Goal: Entertainment & Leisure: Consume media (video, audio)

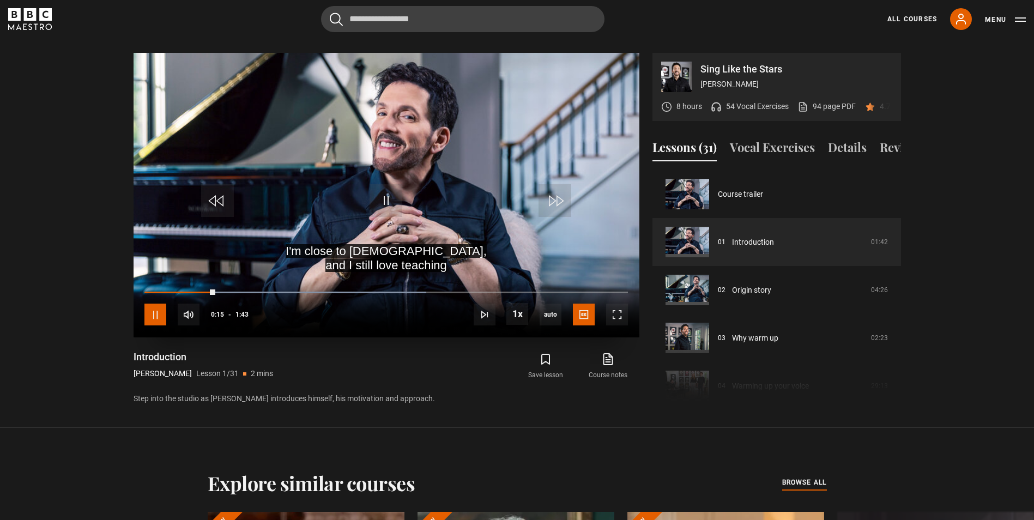
click at [149, 305] on span "Video Player" at bounding box center [155, 315] width 22 height 22
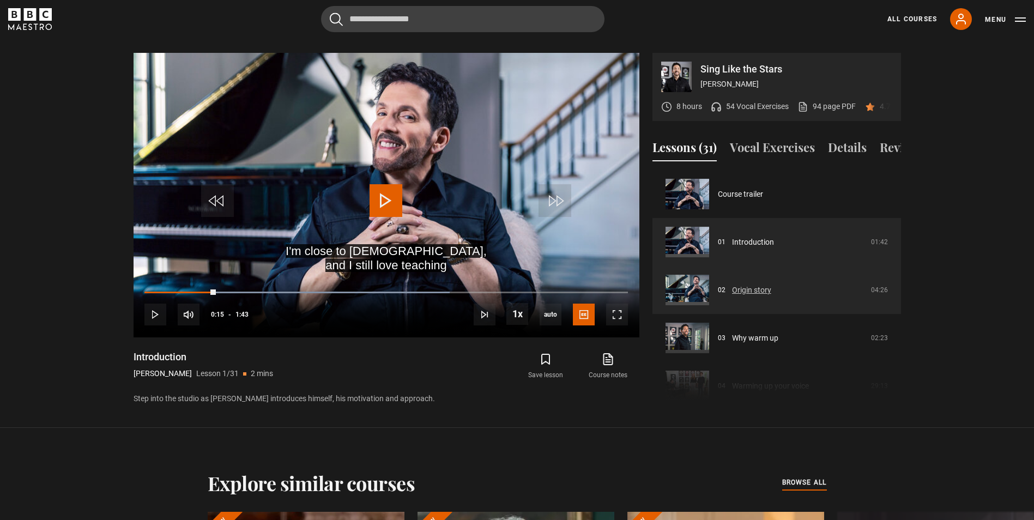
click at [740, 294] on link "Origin story" at bounding box center [751, 290] width 39 height 11
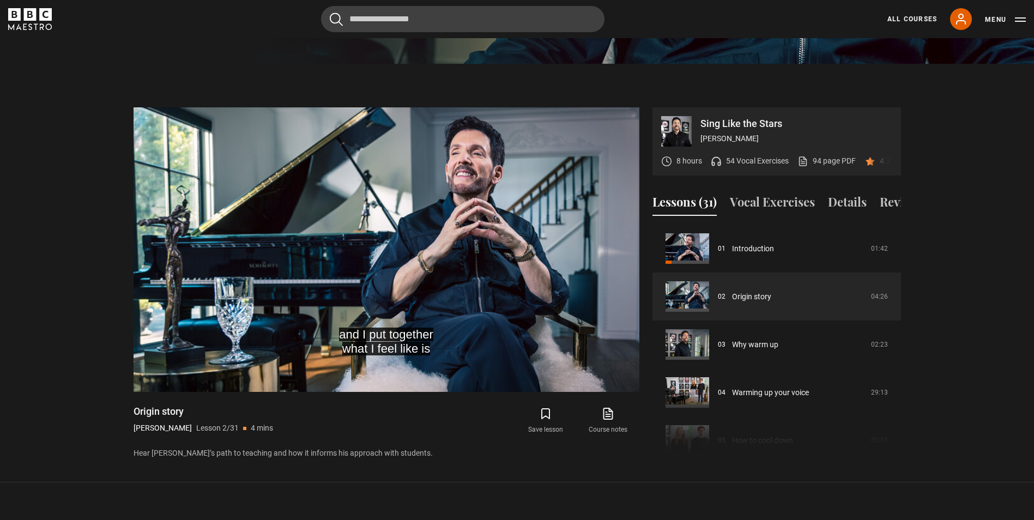
scroll to position [416, 0]
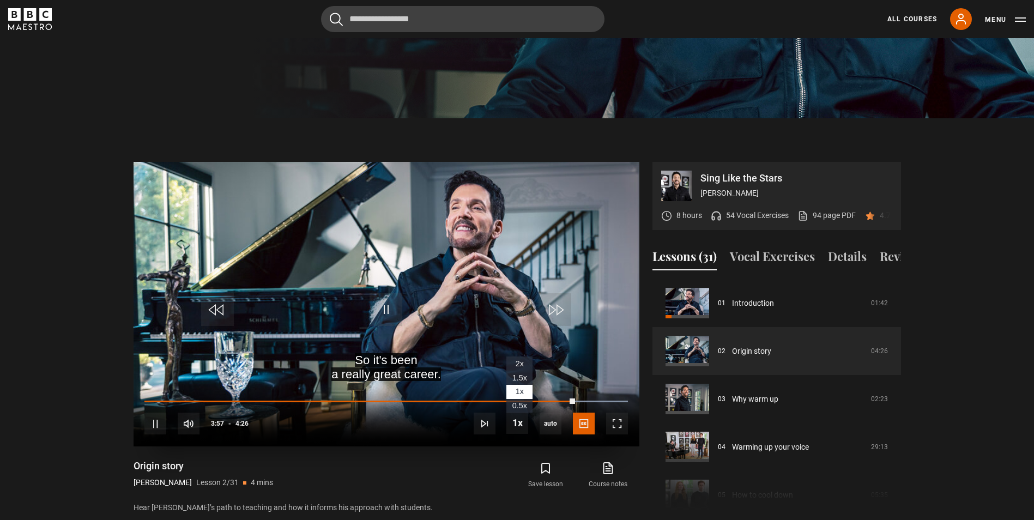
click at [516, 373] on span "1.5x" at bounding box center [519, 377] width 15 height 9
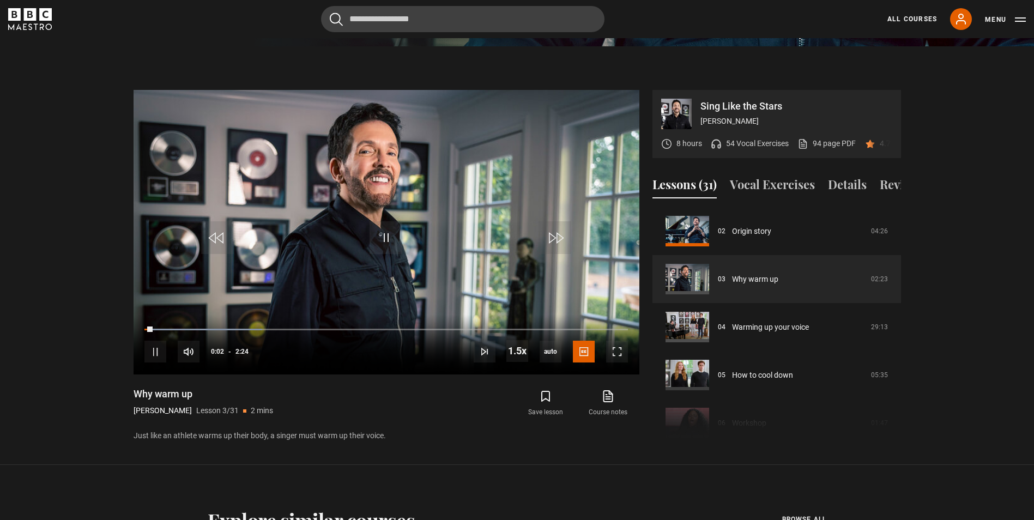
scroll to position [471, 0]
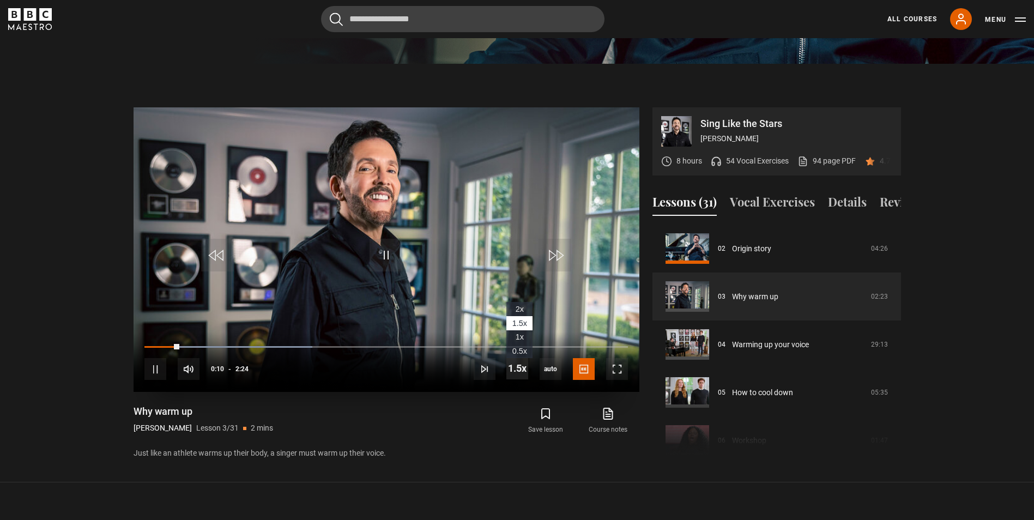
click at [516, 358] on span "Video Player" at bounding box center [517, 369] width 22 height 22
click at [520, 305] on span "2x" at bounding box center [520, 309] width 8 height 9
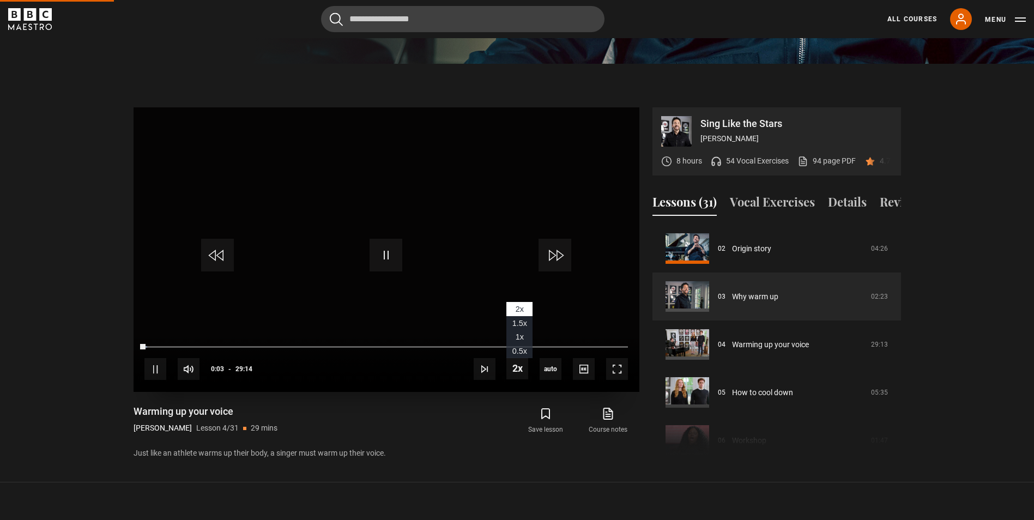
click at [517, 319] on span "1.5x" at bounding box center [519, 323] width 15 height 9
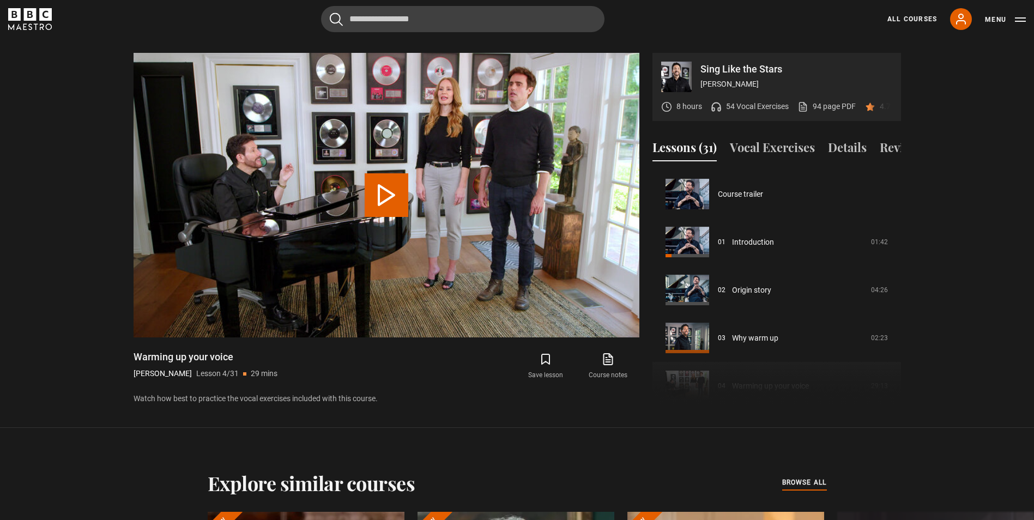
scroll to position [144, 0]
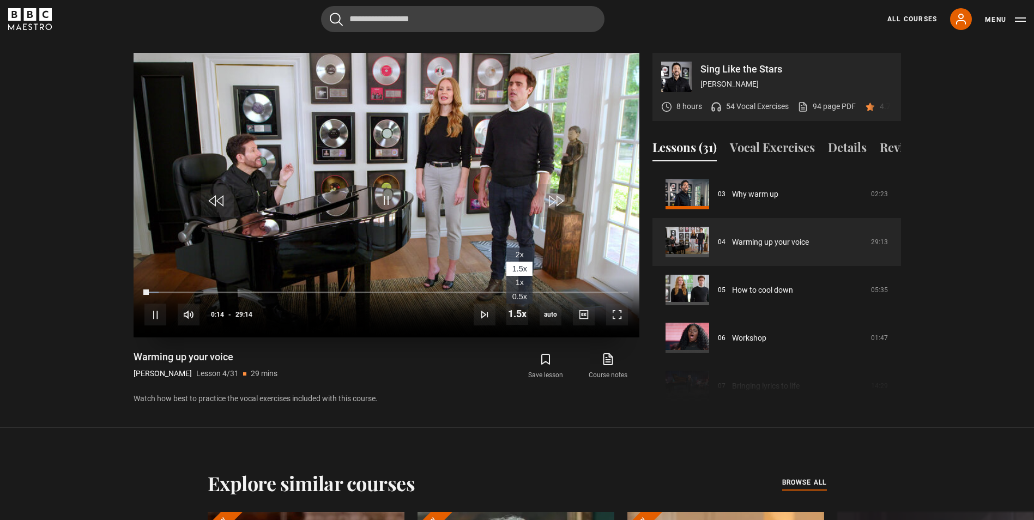
click at [518, 278] on span "1x" at bounding box center [520, 282] width 8 height 9
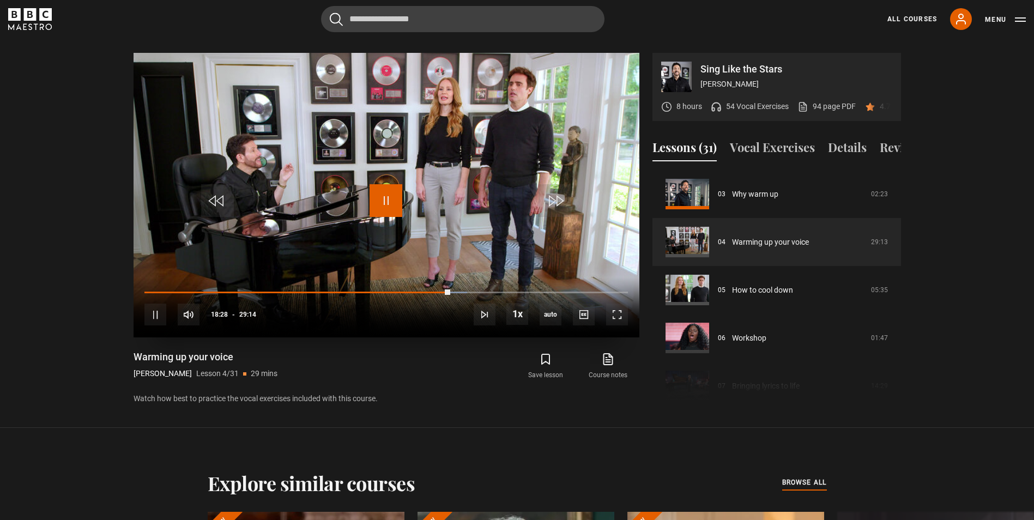
click at [383, 190] on span "Video Player" at bounding box center [386, 200] width 33 height 33
